Goal: Transaction & Acquisition: Purchase product/service

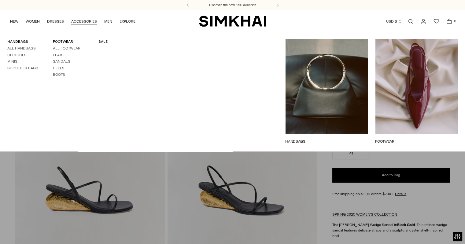
click at [24, 50] on link "All Handbags" at bounding box center [21, 48] width 28 height 4
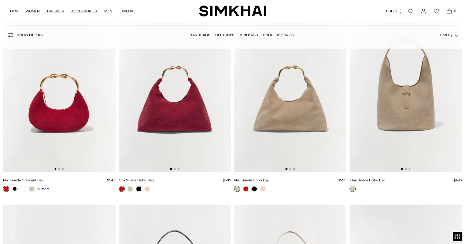
scroll to position [1076, 0]
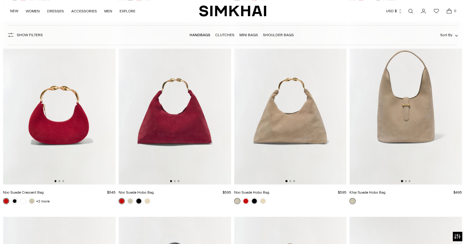
click at [54, 112] on img at bounding box center [59, 100] width 113 height 169
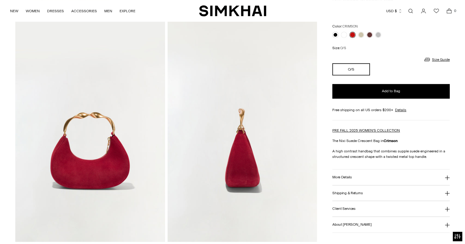
scroll to position [255, 0]
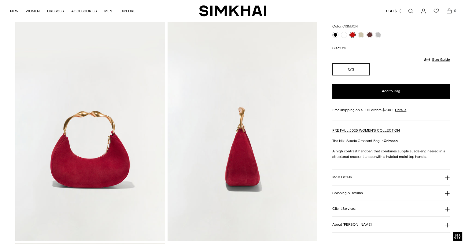
click at [448, 177] on icon at bounding box center [447, 177] width 5 height 5
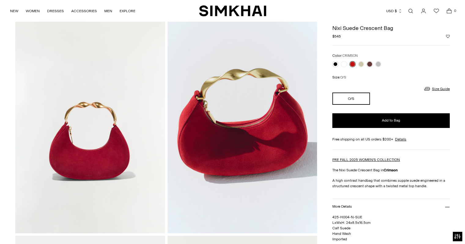
scroll to position [0, 0]
